Goal: Information Seeking & Learning: Learn about a topic

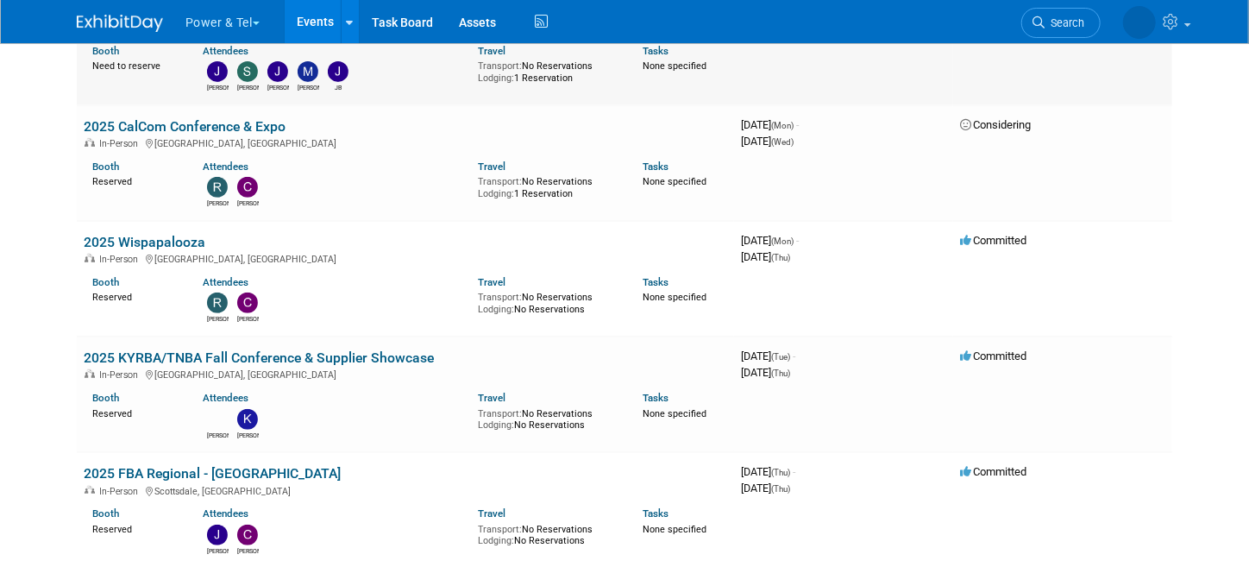
scroll to position [3624, 0]
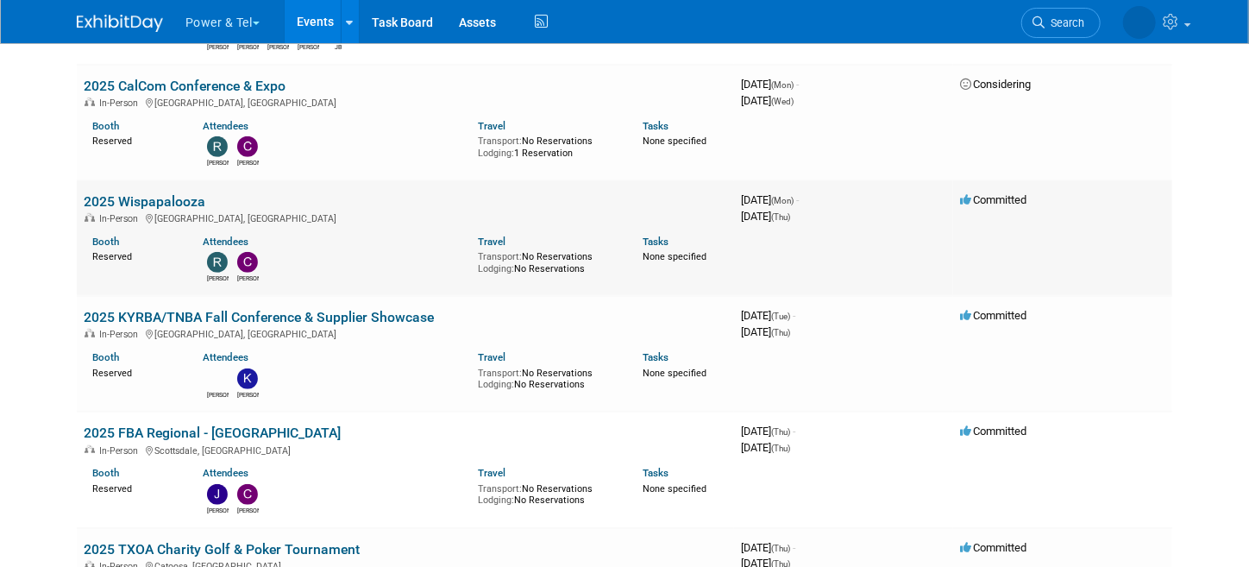
click at [169, 193] on link "2025 Wispapalooza" at bounding box center [145, 201] width 122 height 16
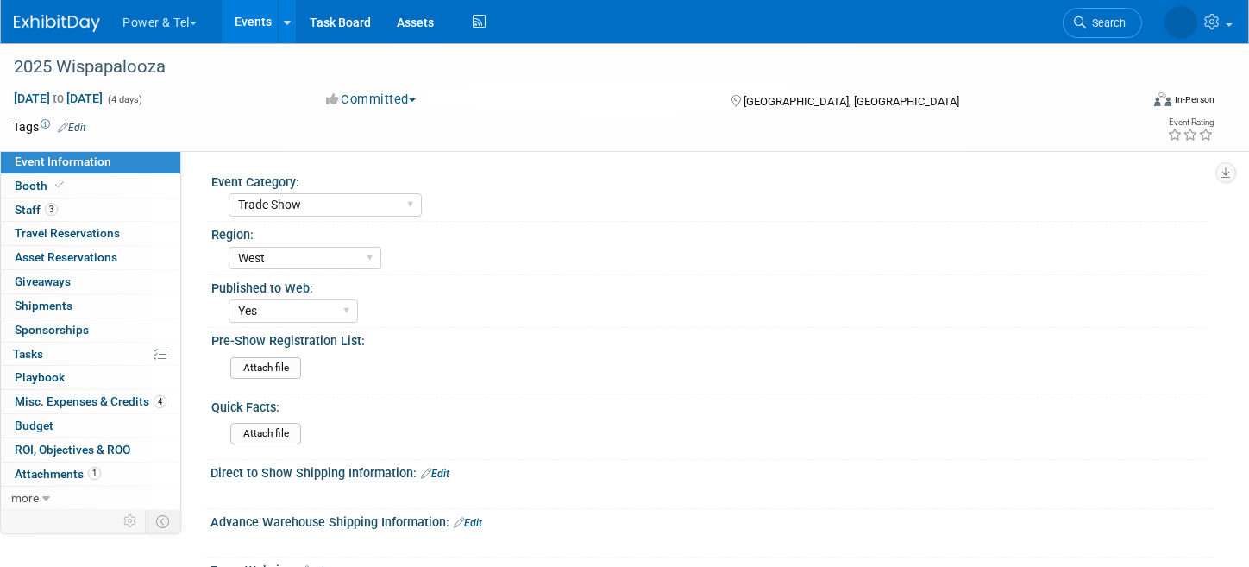
select select "Trade Show"
select select "West"
select select "Yes"
click at [41, 205] on span "Staff 3" at bounding box center [36, 210] width 43 height 14
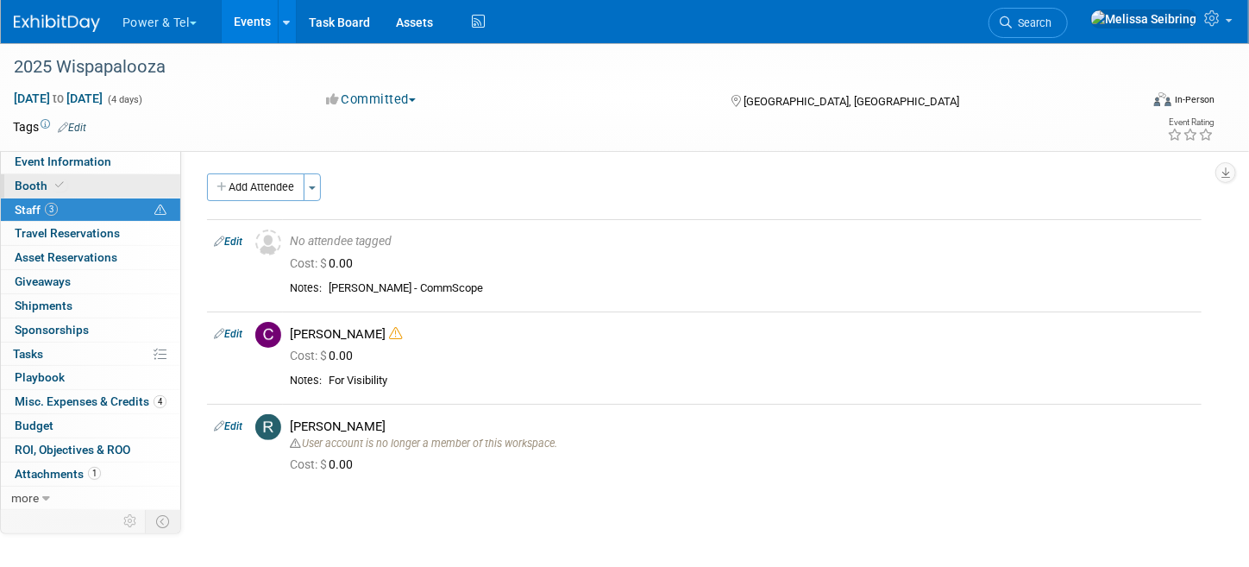
click at [30, 185] on span "Booth" at bounding box center [41, 186] width 53 height 14
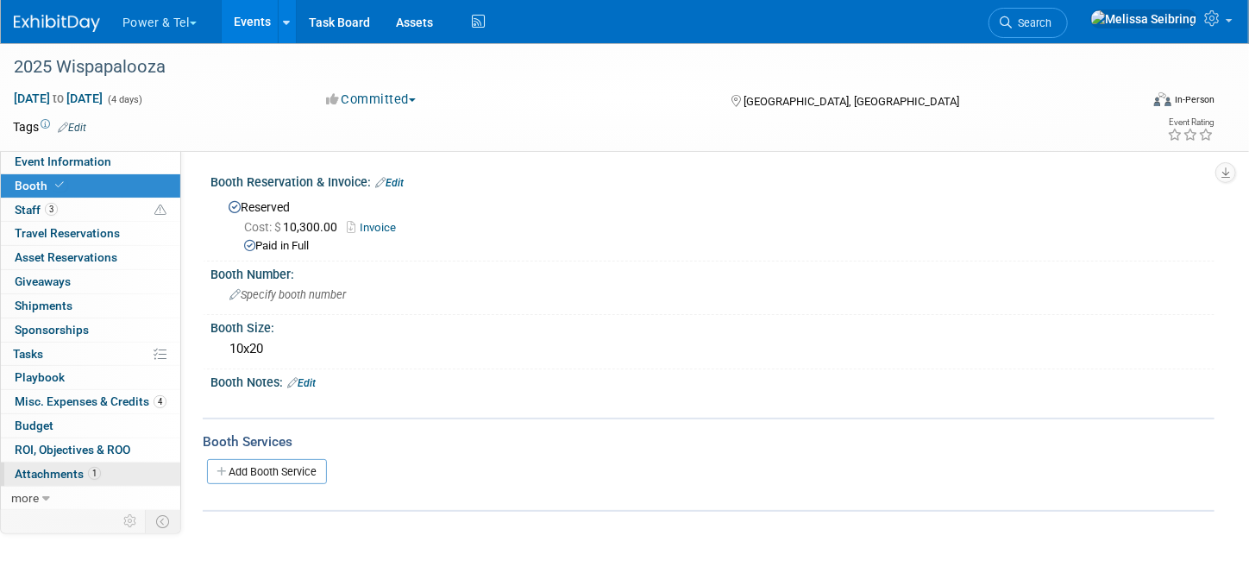
click at [50, 470] on span "Attachments 1" at bounding box center [58, 474] width 86 height 14
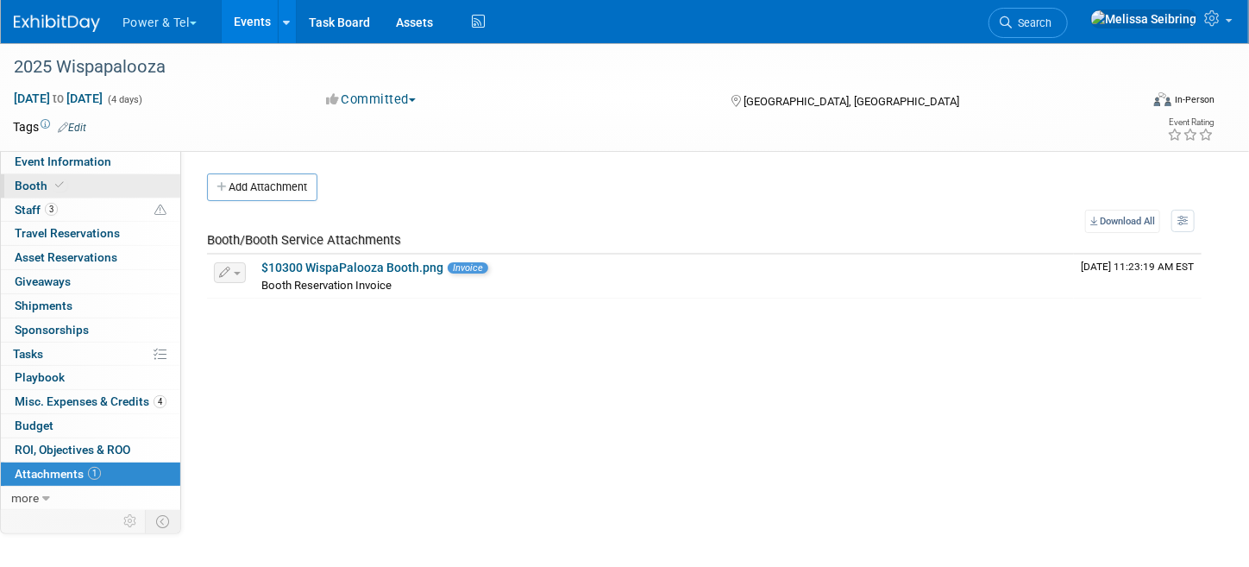
click at [39, 187] on span "Booth" at bounding box center [41, 186] width 53 height 14
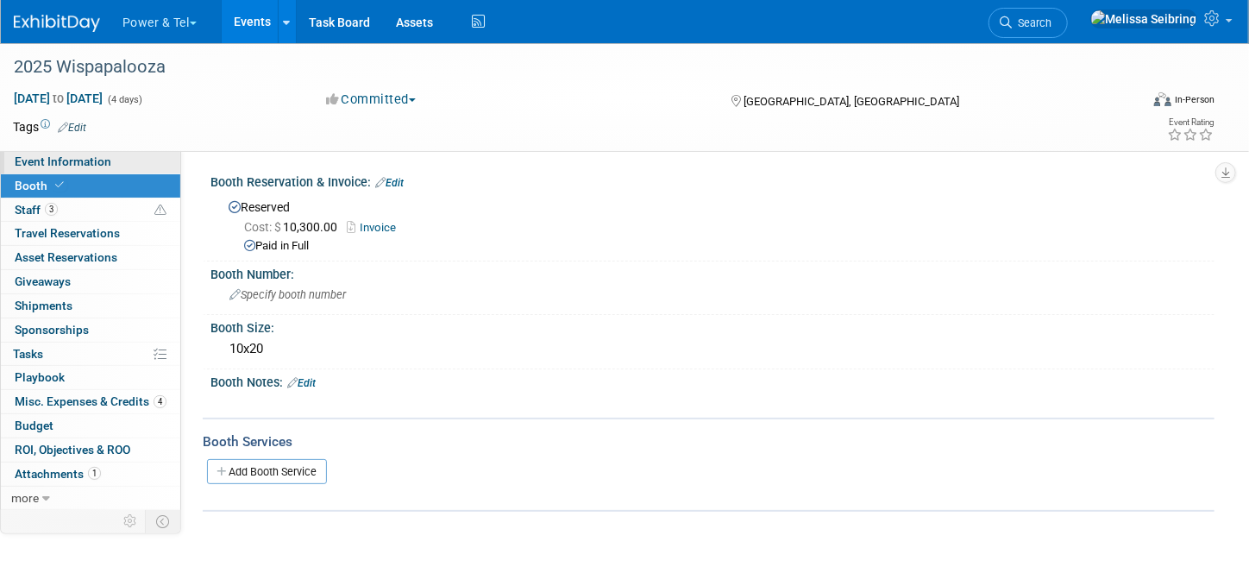
click at [74, 161] on span "Event Information" at bounding box center [63, 161] width 97 height 14
select select "Trade Show"
select select "West"
select select "Yes"
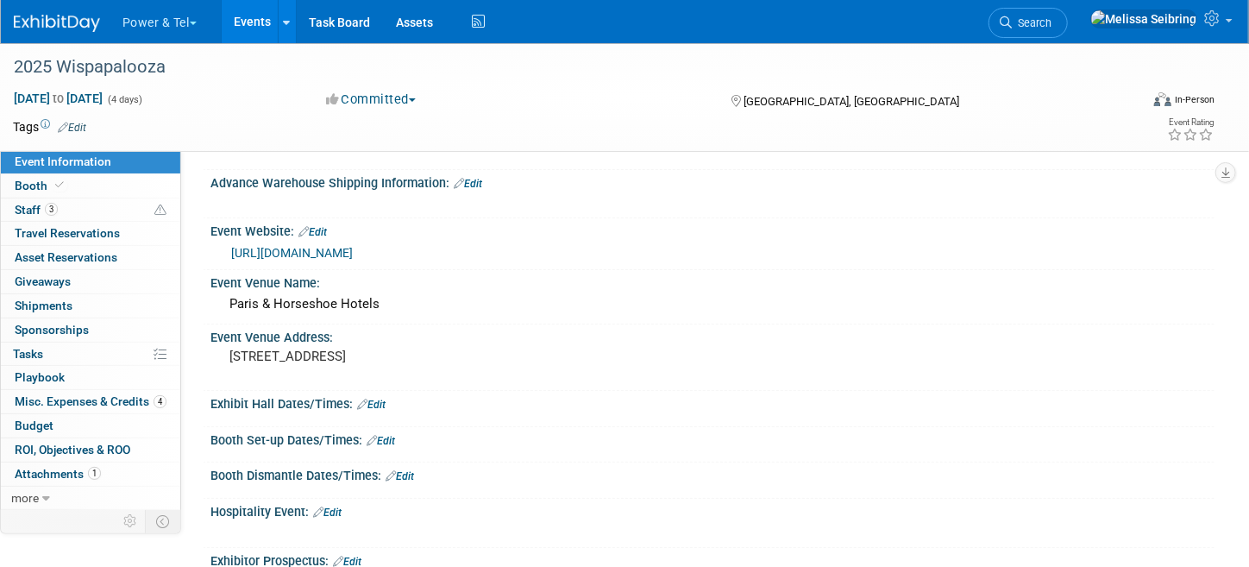
scroll to position [345, 0]
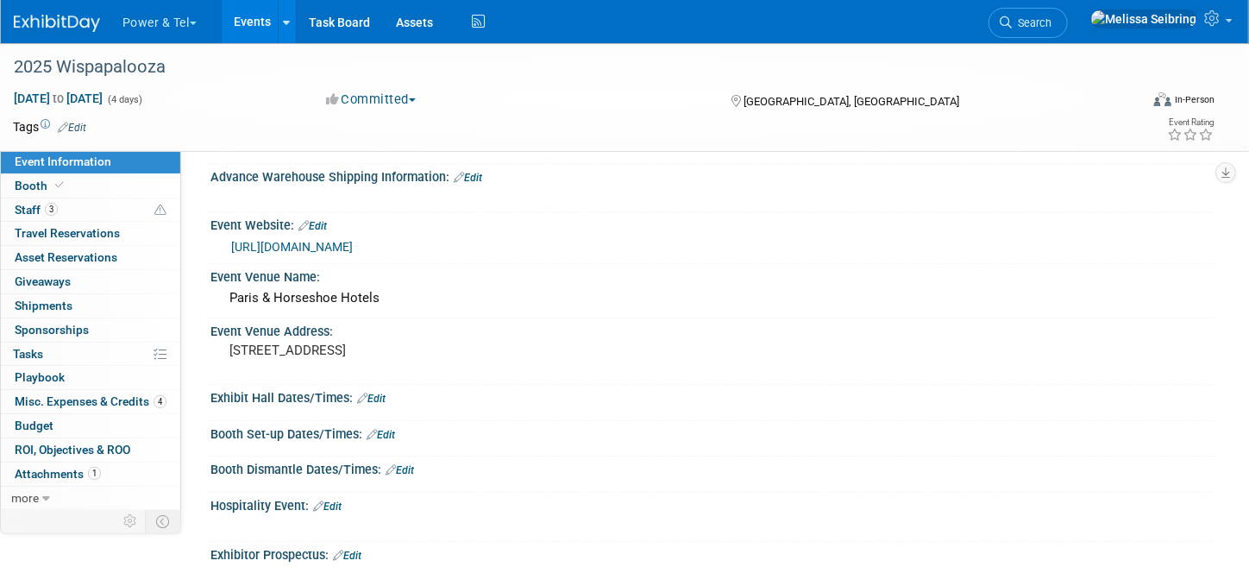
click at [353, 240] on link "https://www.wispaevents.org/wpalooza25/begin" at bounding box center [292, 247] width 122 height 14
click at [62, 16] on img at bounding box center [57, 23] width 86 height 17
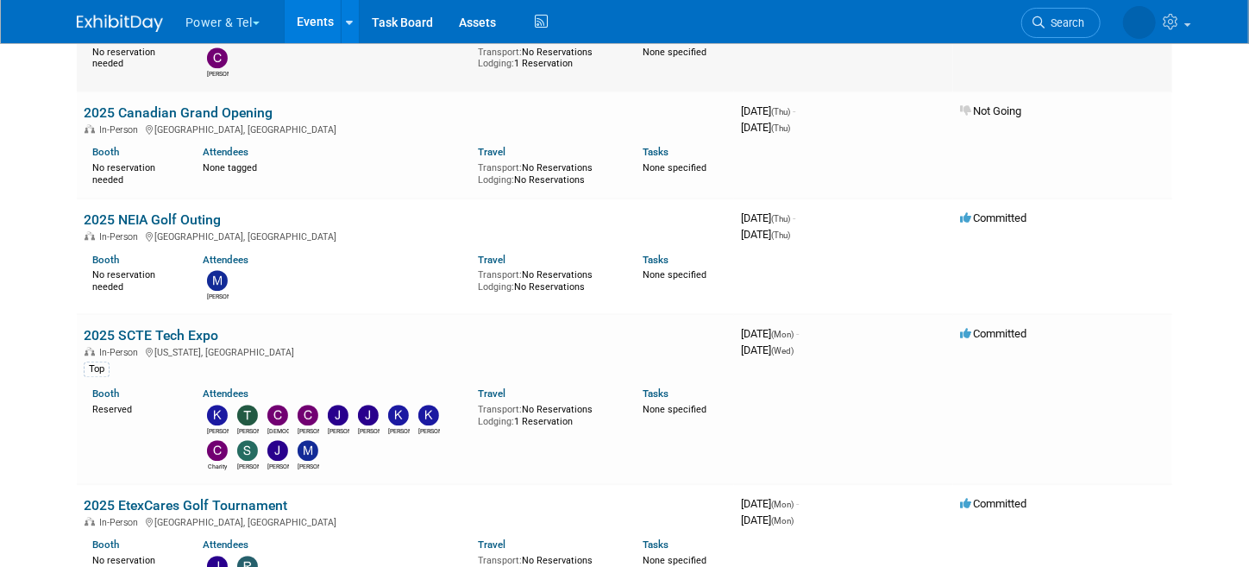
scroll to position [2156, 0]
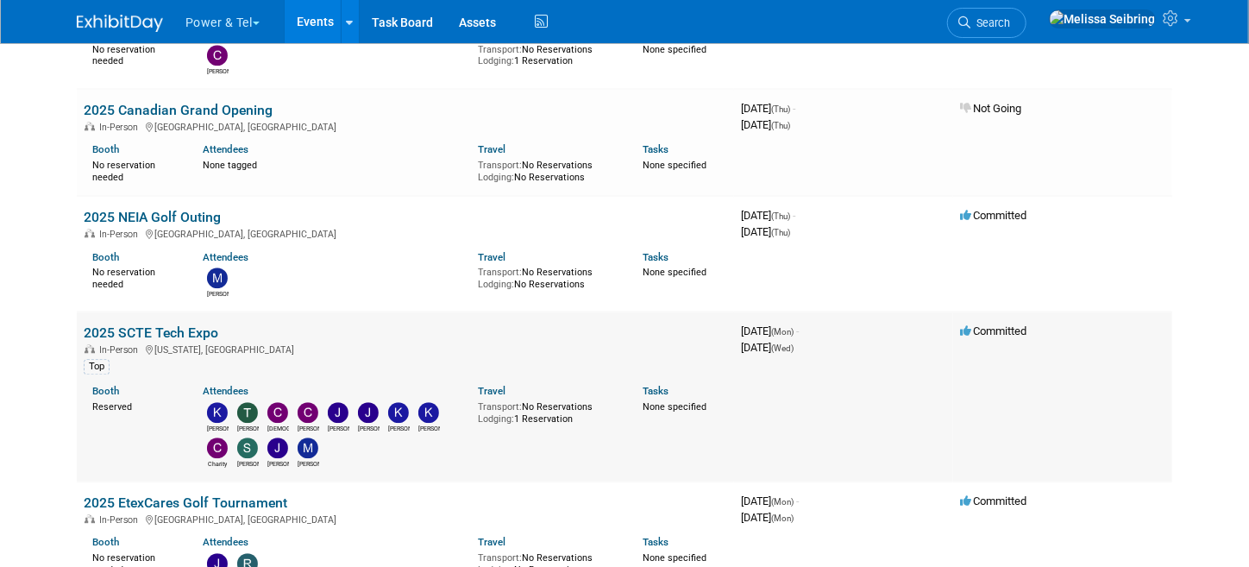
click at [143, 324] on link "2025 SCTE Tech Expo" at bounding box center [151, 332] width 135 height 16
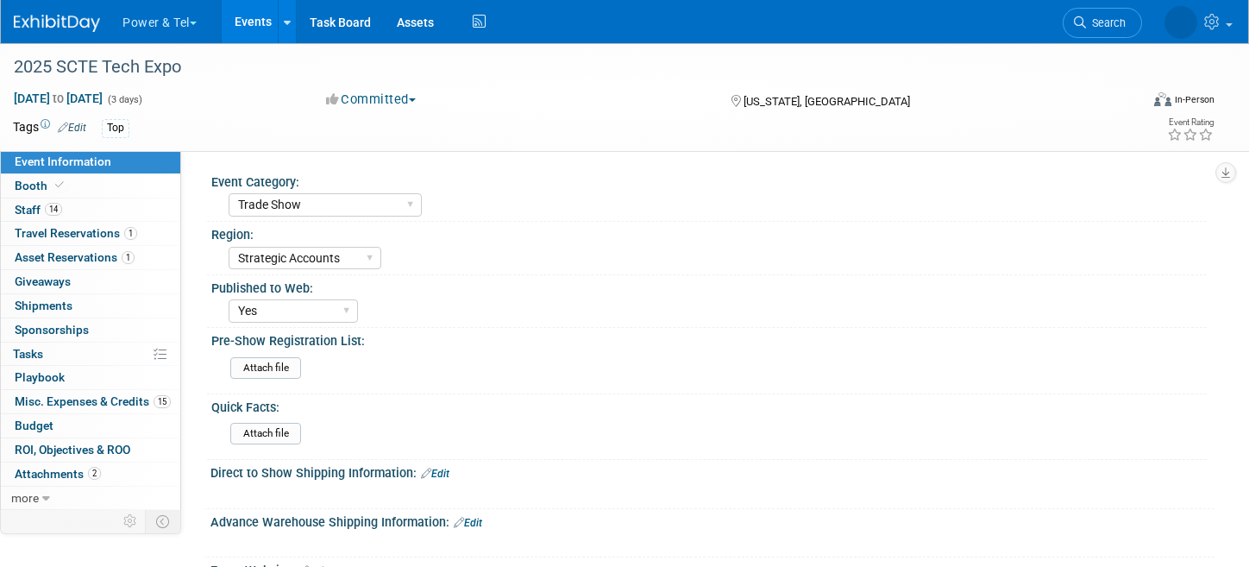
select select "Trade Show"
select select "Strategic Accounts"
select select "Yes"
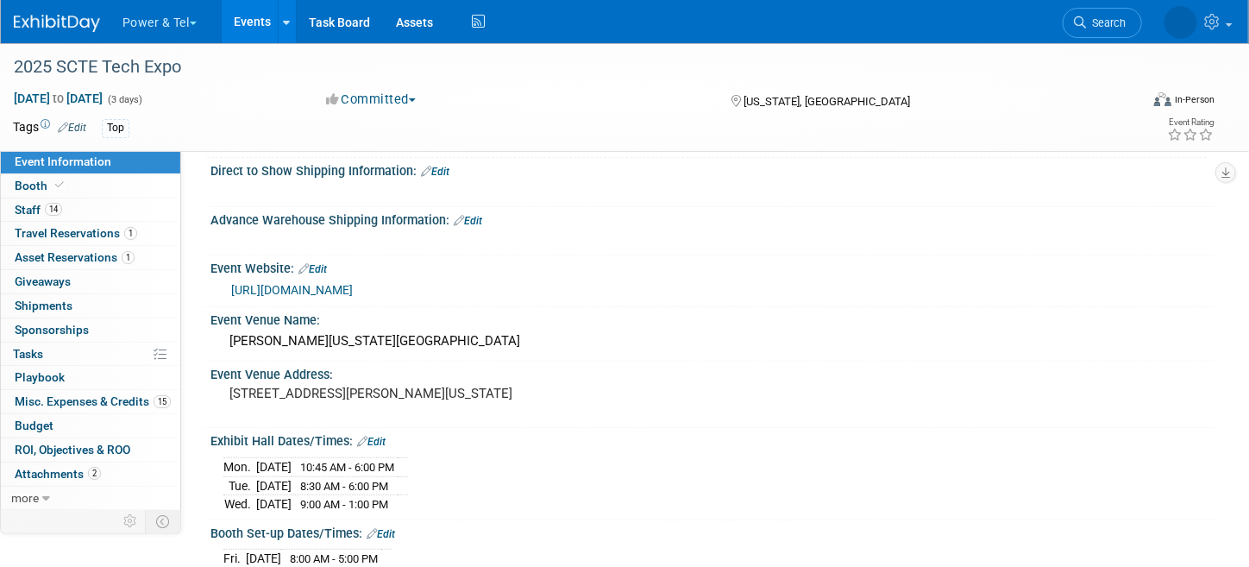
scroll to position [345, 0]
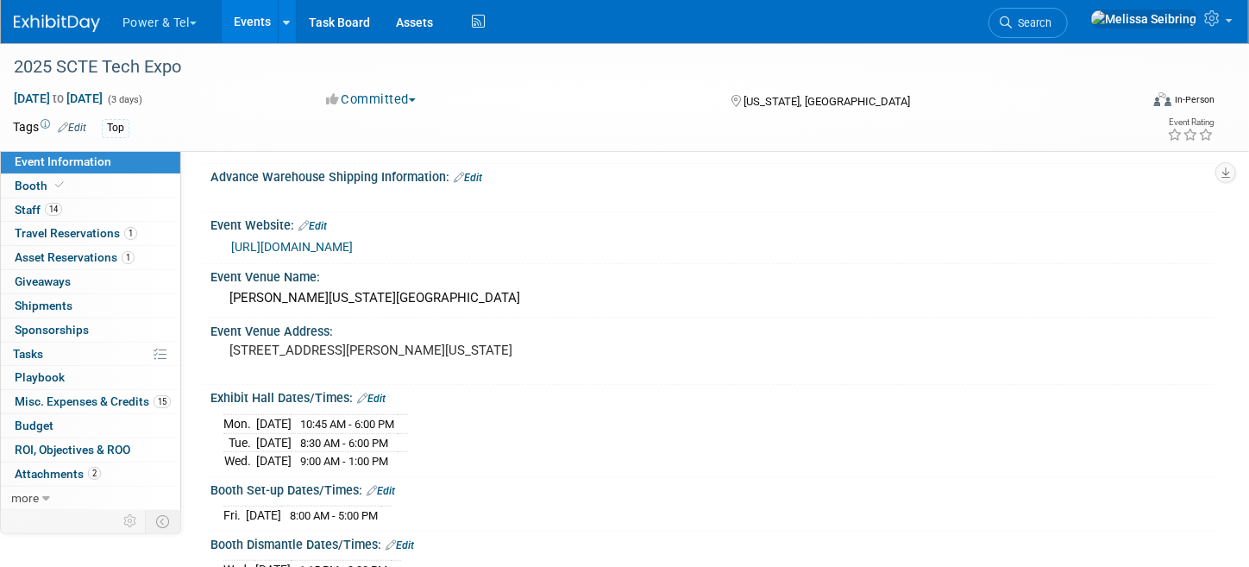
click at [353, 241] on link "https://techexpo.scte.org/exhibit-in-2025/" at bounding box center [292, 247] width 122 height 14
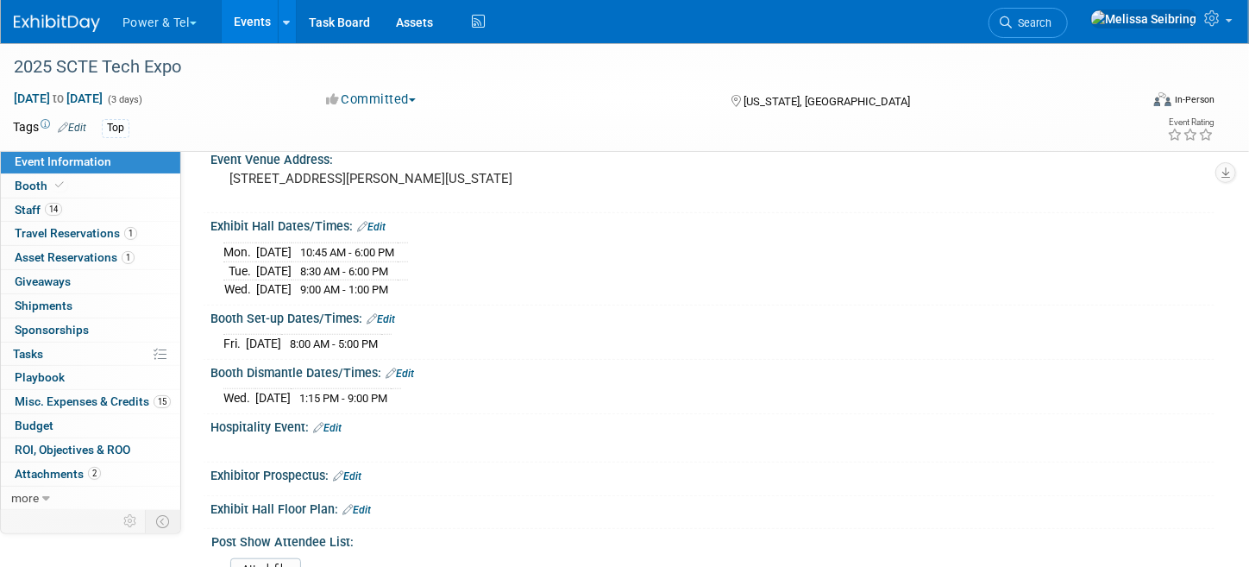
scroll to position [518, 0]
click at [108, 258] on span "Asset Reservations 1" at bounding box center [75, 257] width 120 height 14
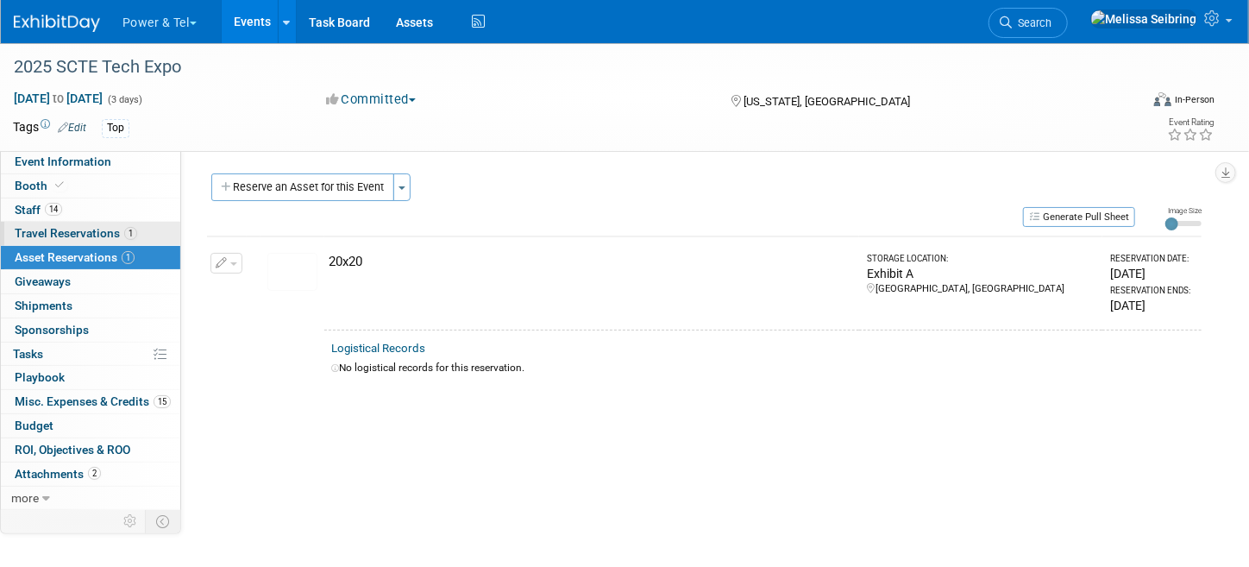
click at [106, 236] on span "Travel Reservations 1" at bounding box center [76, 233] width 123 height 14
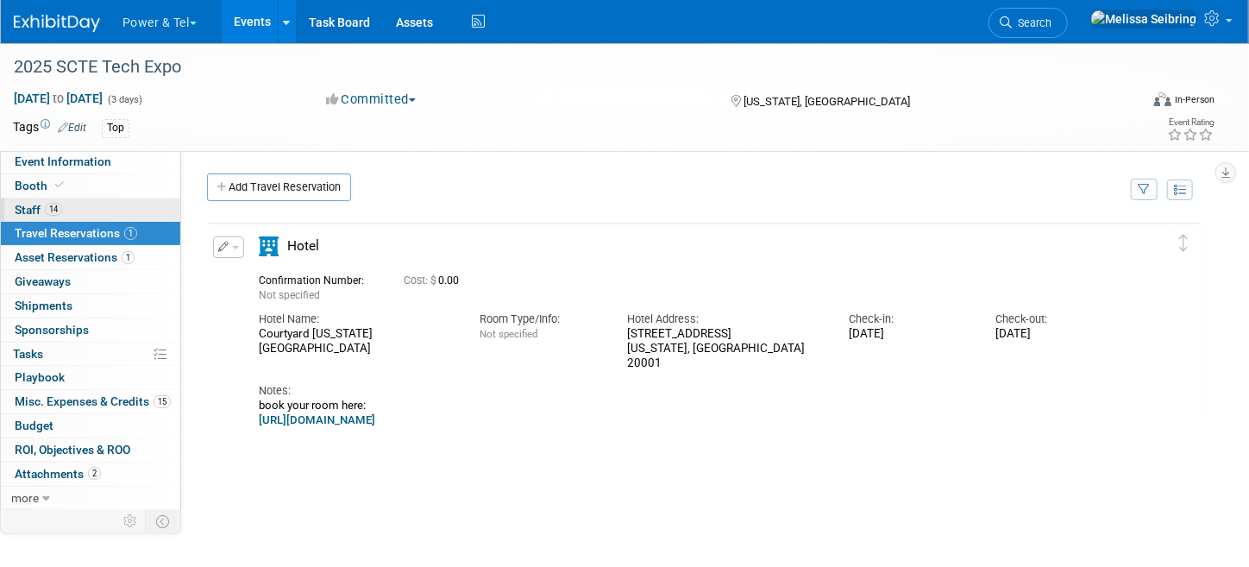
click at [29, 203] on span "Staff 14" at bounding box center [38, 210] width 47 height 14
